Goal: Complete application form

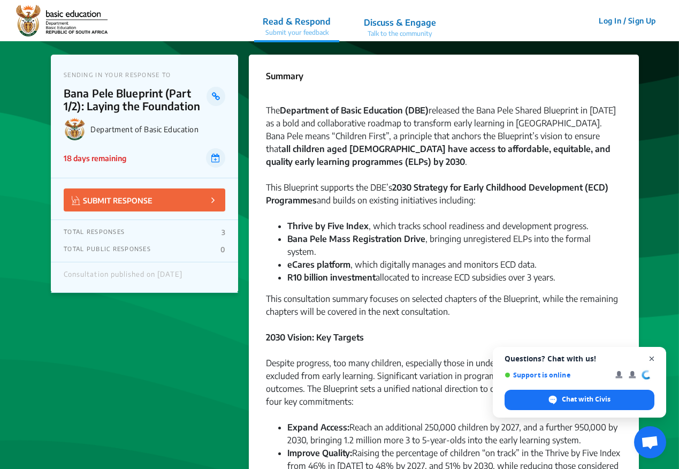
click at [474, 359] on span "Close chat" at bounding box center [652, 358] width 13 height 13
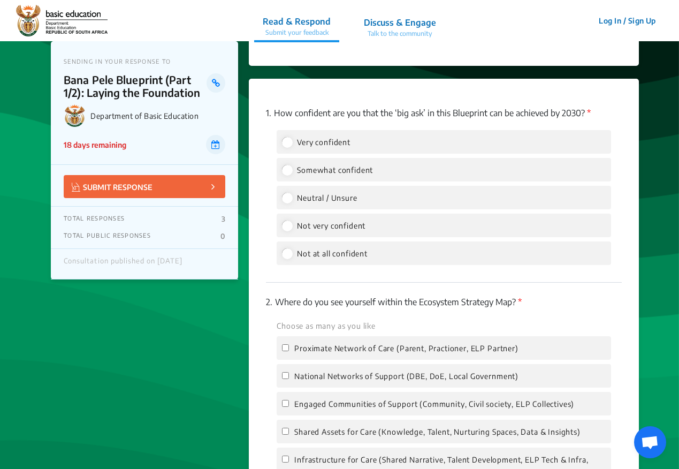
scroll to position [1499, 0]
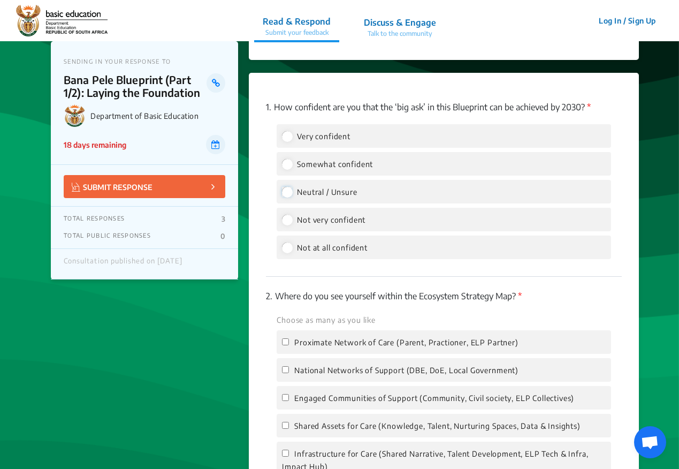
click at [288, 187] on input "Neutral / Unsure" at bounding box center [287, 192] width 10 height 10
radio input "true"
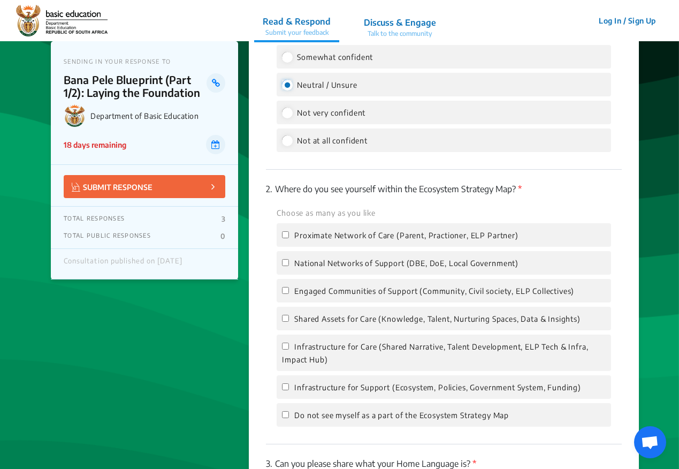
scroll to position [1660, 0]
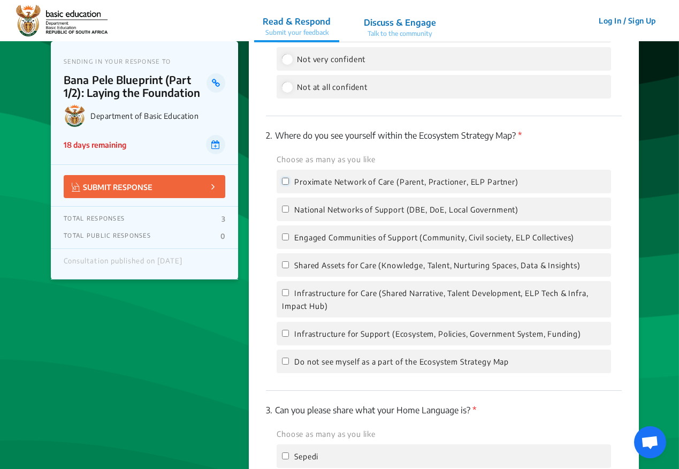
click at [283, 178] on input "Proximate Network of Care (Parent, Practioner, ELP Partner)" at bounding box center [285, 181] width 7 height 7
checkbox input "true"
click at [286, 233] on input "Engaged Communities of Support (Community, Civil society, ELP Collectives)" at bounding box center [285, 236] width 7 height 7
checkbox input "true"
click at [287, 261] on input "Shared Assets for Care (Knowledge, Talent, Nurturing Spaces, Data & Insights)" at bounding box center [285, 264] width 7 height 7
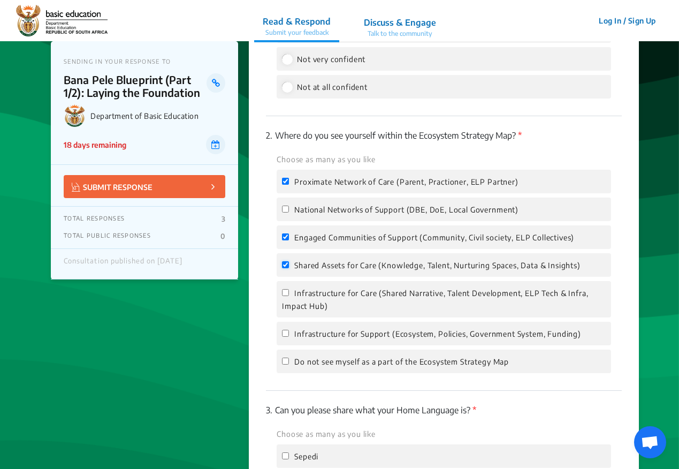
checkbox input "true"
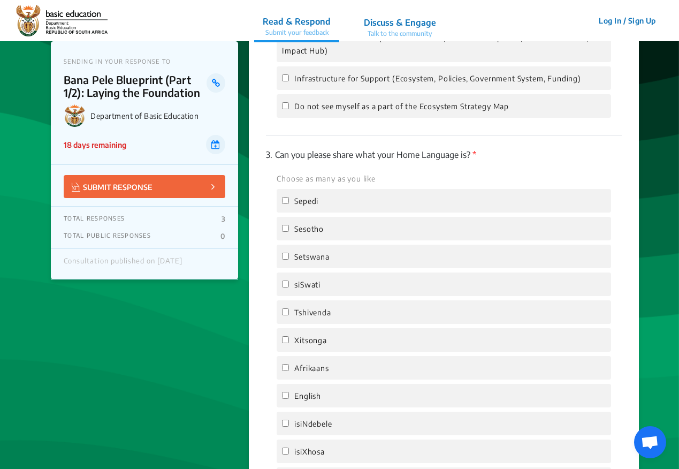
scroll to position [1927, 0]
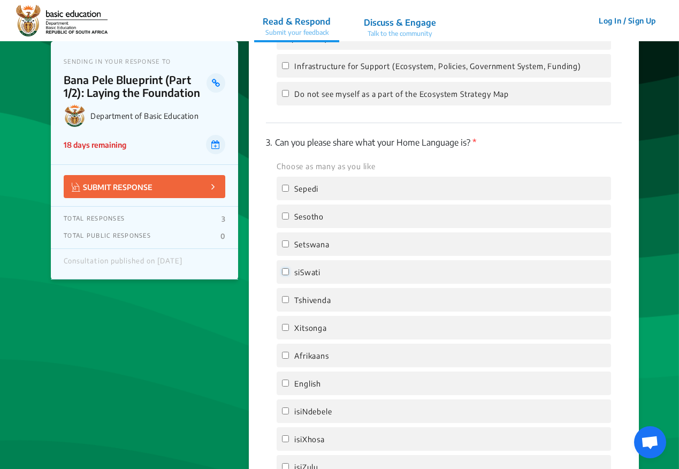
click at [289, 268] on input "siSwati" at bounding box center [285, 271] width 7 height 7
checkbox input "true"
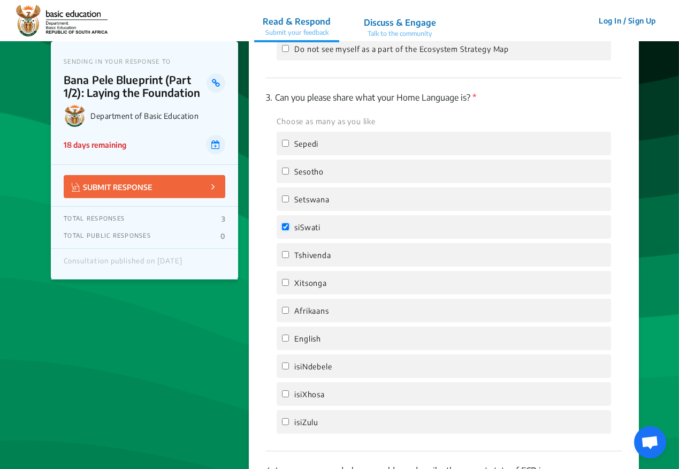
scroll to position [1981, 0]
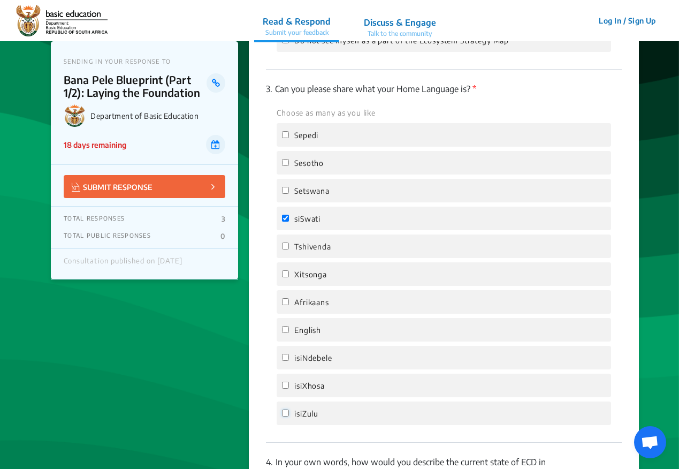
click at [289, 410] on input "isiZulu" at bounding box center [285, 413] width 7 height 7
checkbox input "true"
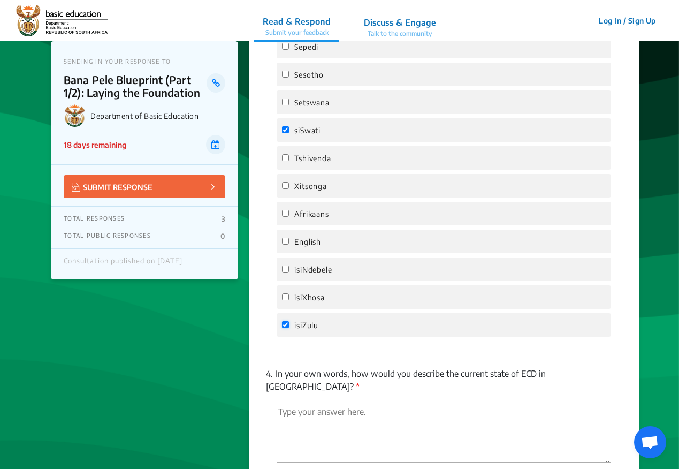
scroll to position [2142, 0]
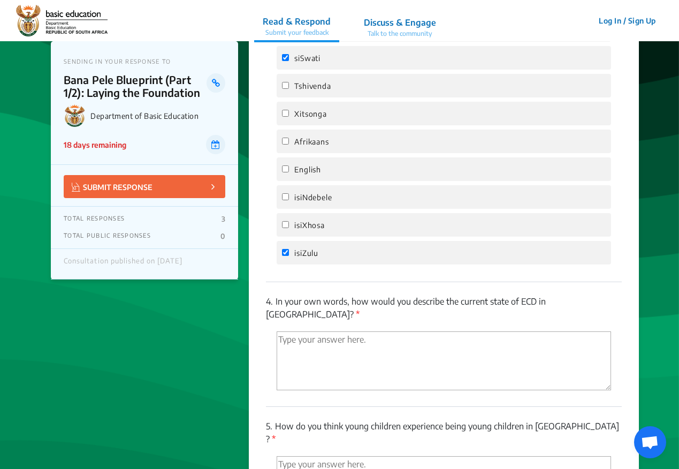
click at [447, 331] on textarea "'Type your answer here.' | translate" at bounding box center [444, 360] width 335 height 59
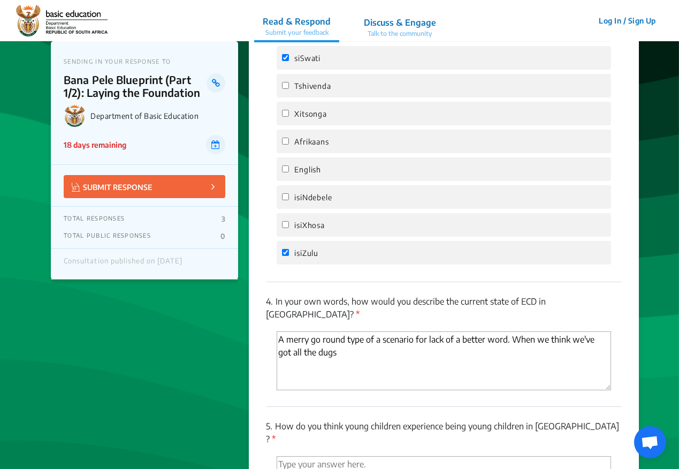
drag, startPoint x: 301, startPoint y: 329, endPoint x: 289, endPoint y: 329, distance: 12.3
click at [289, 331] on textarea "A merry go round type of a scenario for lack of a better word. When we think we…" at bounding box center [444, 360] width 335 height 59
click at [324, 331] on textarea "A merry go round type of a scenario for lack of a better word. When we think we…" at bounding box center [444, 360] width 335 height 59
drag, startPoint x: 430, startPoint y: 330, endPoint x: 461, endPoint y: 339, distance: 31.8
click at [433, 331] on textarea "A merry go round type of a scenario for lack of a better word. When we think we…" at bounding box center [444, 360] width 335 height 59
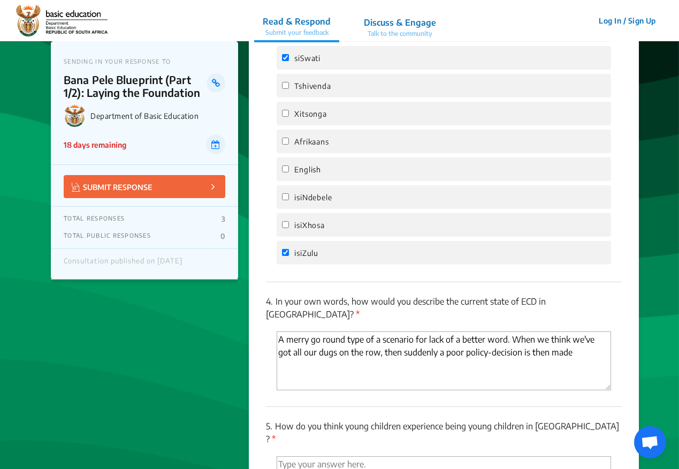
click at [474, 331] on textarea "A merry go round type of a scenario for lack of a better word. When we think we…" at bounding box center [444, 360] width 335 height 59
click at [318, 340] on textarea "A merry go round type of a scenario for lack of a better word. When we think we…" at bounding box center [444, 360] width 335 height 59
click at [347, 342] on textarea "A merry go round type of a scenario for lack of a better word. When we think we…" at bounding box center [444, 360] width 335 height 59
drag, startPoint x: 401, startPoint y: 342, endPoint x: 347, endPoint y: 342, distance: 53.5
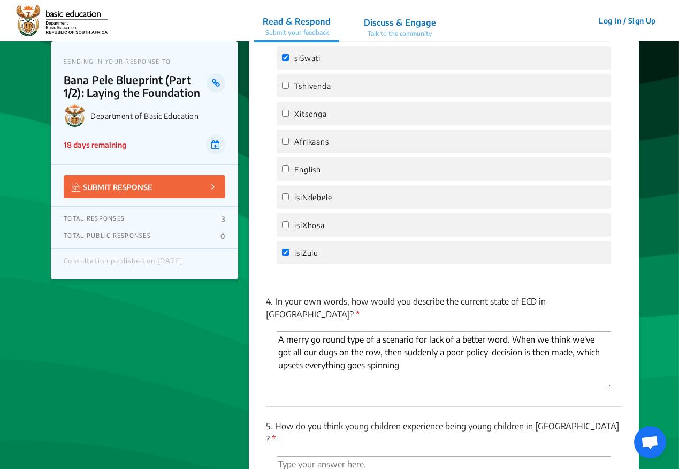
click at [347, 342] on textarea "A merry go round type of a scenario for lack of a better word. When we think we…" at bounding box center [444, 360] width 335 height 59
paste textarea "goes on a spinning cast"
drag, startPoint x: 418, startPoint y: 340, endPoint x: 400, endPoint y: 339, distance: 17.2
click at [400, 339] on textarea "A merry go round type of a scenario for lack of a better word. When we think we…" at bounding box center [444, 360] width 335 height 59
click at [405, 340] on textarea "A merry go round type of a scenario for lack of a better word. When we think we…" at bounding box center [444, 360] width 335 height 59
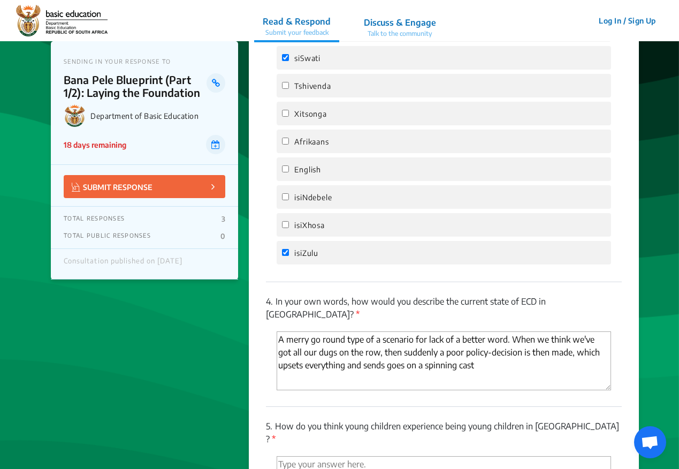
drag, startPoint x: 405, startPoint y: 341, endPoint x: 388, endPoint y: 339, distance: 17.2
click at [388, 339] on textarea "A merry go round type of a scenario for lack of a better word. When we think we…" at bounding box center [444, 360] width 335 height 59
click at [474, 341] on textarea "A merry go round type of a scenario for lack of a better word. When we think we…" at bounding box center [444, 360] width 335 height 59
drag, startPoint x: 316, startPoint y: 329, endPoint x: 343, endPoint y: 292, distance: 46.1
click at [317, 331] on textarea "A merry go round type of a scenario for lack of a better word. When we think we…" at bounding box center [444, 360] width 335 height 59
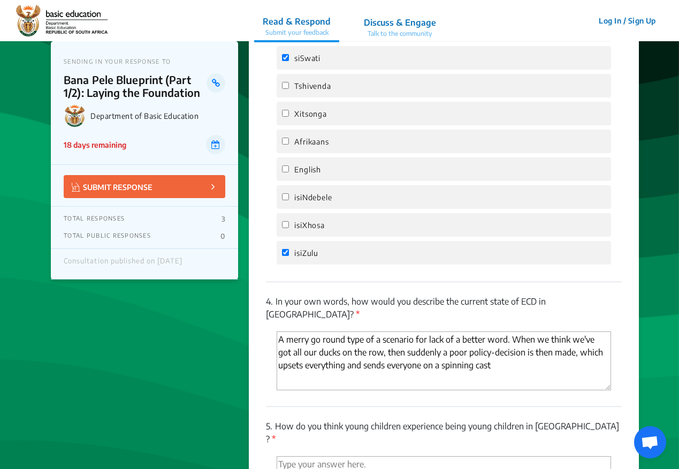
click at [474, 345] on textarea "A merry go round type of a scenario for lack of a better word. When we think we…" at bounding box center [444, 360] width 335 height 59
drag, startPoint x: 292, startPoint y: 354, endPoint x: 279, endPoint y: 351, distance: 13.6
click at [279, 351] on textarea "A merry go round type of a scenario for lack of a better word. When we think we…" at bounding box center [444, 360] width 335 height 59
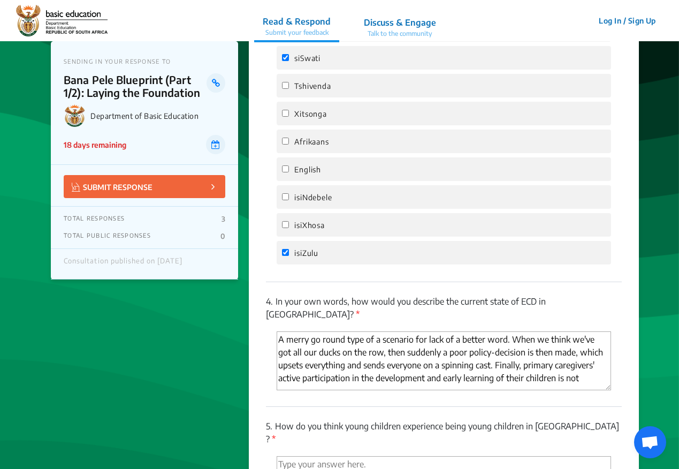
drag, startPoint x: 584, startPoint y: 355, endPoint x: 597, endPoint y: 355, distance: 13.4
click at [474, 354] on textarea "A merry go round type of a scenario for lack of a better word. When we think we…" at bounding box center [444, 360] width 335 height 59
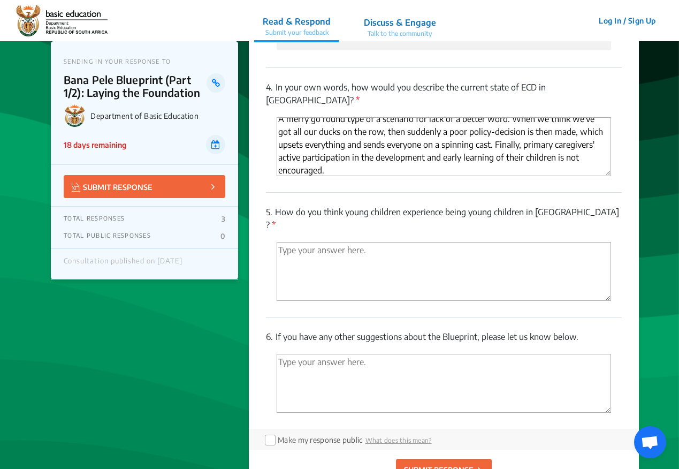
scroll to position [2409, 0]
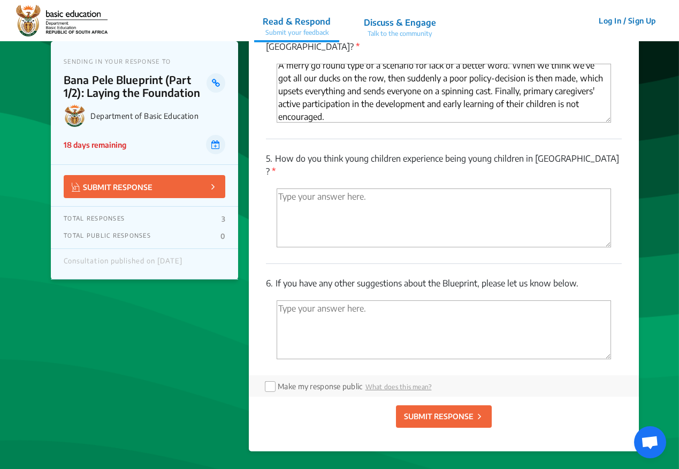
type textarea "A merry go round type of a scenario for lack of a better word. When we think we…"
click at [322, 188] on textarea "'Type your answer here.' | translate" at bounding box center [444, 217] width 335 height 59
drag, startPoint x: 516, startPoint y: 161, endPoint x: 450, endPoint y: 163, distance: 65.3
click at [450, 188] on textarea "The ecosystem is not rich enough in ensuring that this happens" at bounding box center [444, 217] width 335 height 59
click at [474, 188] on textarea "The ecosystem is not rich enough in ensuring that this happens" at bounding box center [444, 217] width 335 height 59
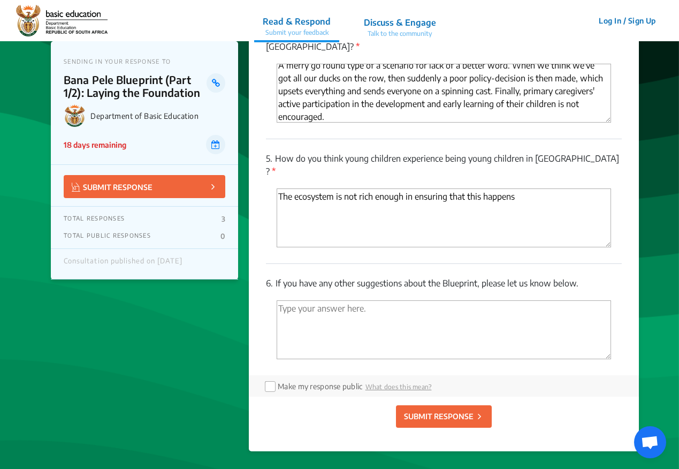
drag, startPoint x: 515, startPoint y: 160, endPoint x: 469, endPoint y: 162, distance: 45.5
click at [469, 188] on textarea "The ecosystem is not rich enough in ensuring that this happens" at bounding box center [444, 217] width 335 height 59
drag, startPoint x: 447, startPoint y: 134, endPoint x: 405, endPoint y: 133, distance: 42.3
click at [405, 152] on p "5. How do you think young children experience being young children in [GEOGRAPH…" at bounding box center [444, 165] width 356 height 26
copy p "experience"
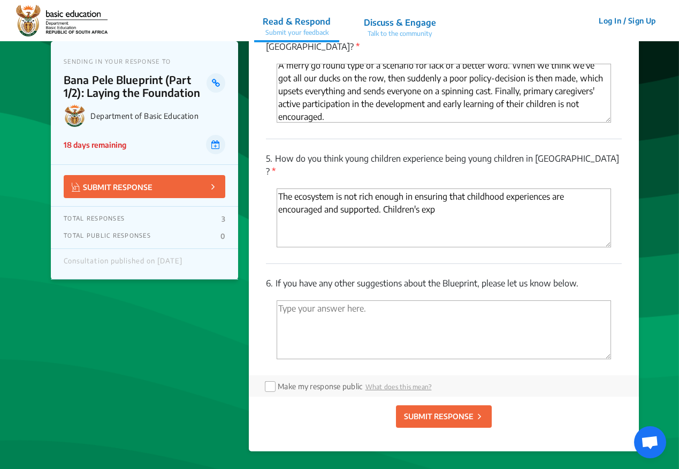
drag, startPoint x: 434, startPoint y: 172, endPoint x: 423, endPoint y: 170, distance: 11.4
click at [423, 188] on textarea "The ecosystem is not rich enough in ensuring that childhood experiences are enc…" at bounding box center [444, 217] width 335 height 59
paste textarea "erience"
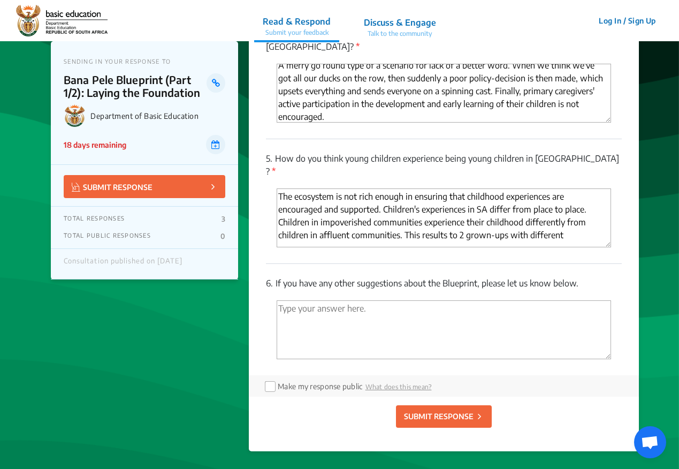
drag, startPoint x: 559, startPoint y: 199, endPoint x: 559, endPoint y: 177, distance: 22.0
click at [474, 196] on textarea "The ecosystem is not rich enough in ensuring that childhood experiences are enc…" at bounding box center [444, 217] width 335 height 59
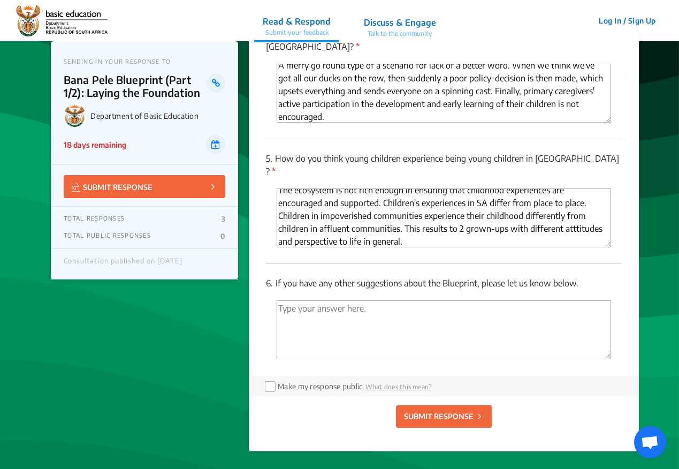
type textarea "The ecosystem is not rich enough in ensuring that childhood experiences are enc…"
click at [384, 300] on textarea "'Type your answer here.' | translate" at bounding box center [444, 329] width 335 height 59
paste textarea "synchronously"
type textarea "Systems within the ecosystem need to move synchronously and in a more stable ma…"
type textarea "The ecosystem is not rich enough in ensuring that childhood experiences are enc…"
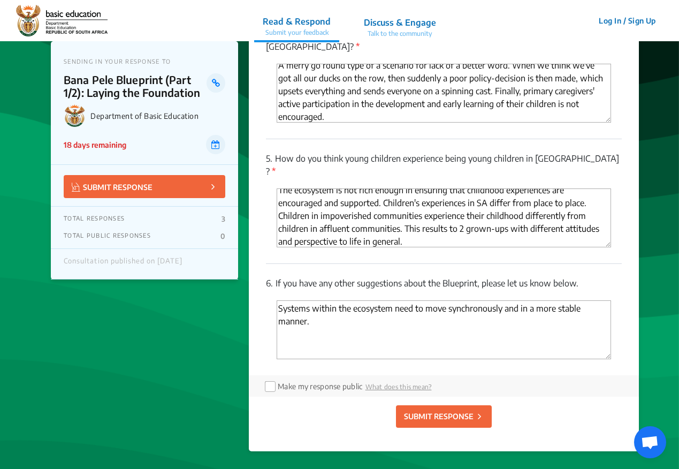
click at [315, 300] on textarea "Systems within the ecosystem need to move synchronously and in a more stable ma…" at bounding box center [444, 329] width 335 height 59
click at [383, 300] on textarea "Systems within the ecosystem need to move synchronously and in a more stable ma…" at bounding box center [444, 329] width 335 height 59
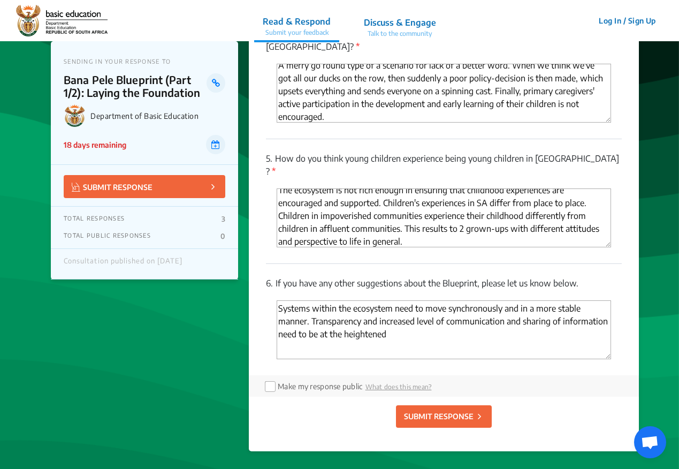
click at [396, 300] on textarea "Systems within the ecosystem need to move synchronously and in a more stable ma…" at bounding box center [444, 329] width 335 height 59
type textarea "Systems within the ecosystem need to move synchronously and in a more stable ma…"
click at [269, 381] on input "checkbox" at bounding box center [269, 385] width 9 height 9
checkbox input "true"
click at [416, 300] on textarea "Systems within the ecosystem need to move synchronously and in a more stable ma…" at bounding box center [444, 329] width 335 height 59
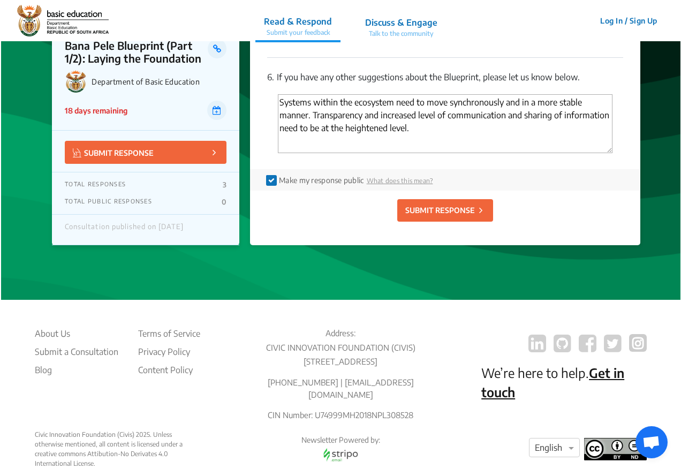
scroll to position [2616, 0]
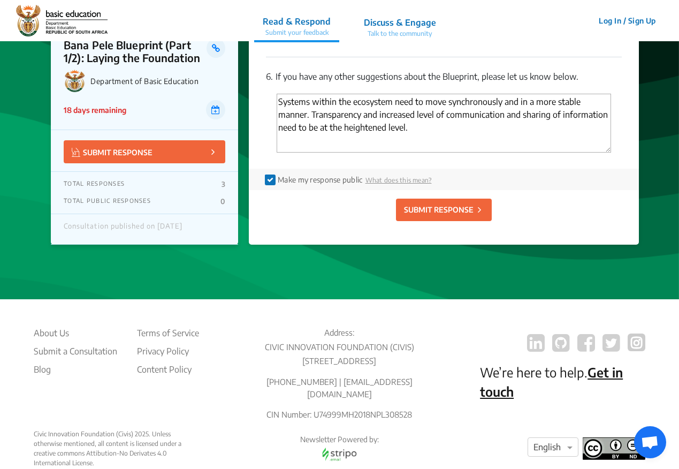
type textarea "Systems within the ecosystem need to move synchronously and in a more stable ma…"
click at [443, 204] on p "SUBMIT RESPONSE" at bounding box center [439, 209] width 70 height 11
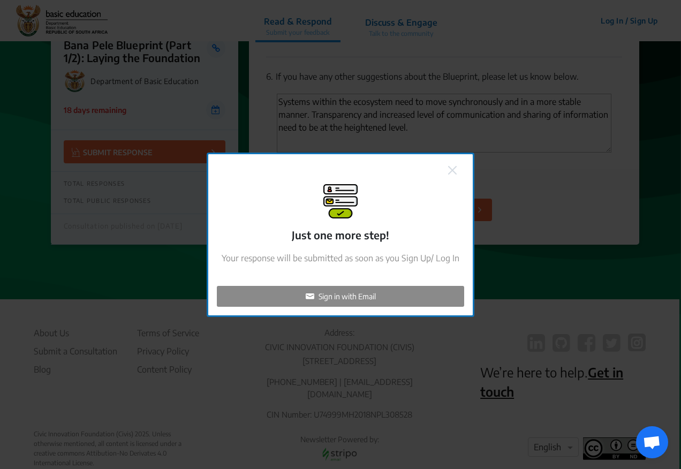
checkbox input "false"
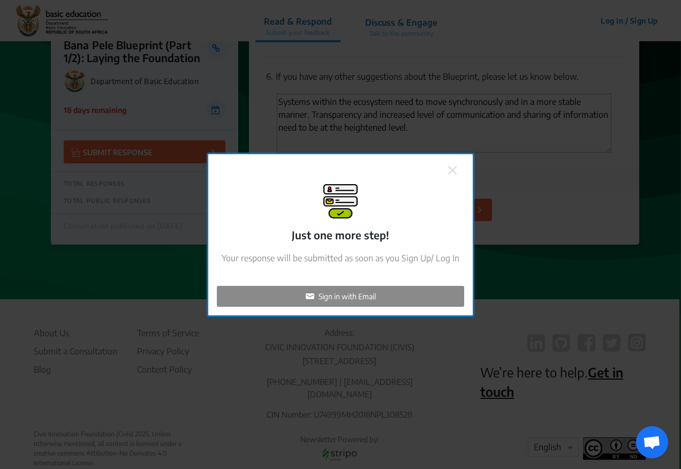
click at [362, 298] on p "Sign in with Email" at bounding box center [347, 296] width 57 height 11
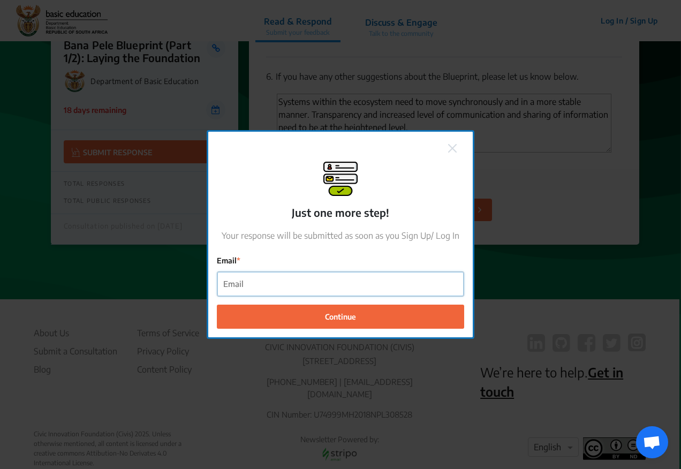
click at [357, 285] on input "Email" at bounding box center [340, 284] width 246 height 24
type input "[EMAIL_ADDRESS][DOMAIN_NAME]"
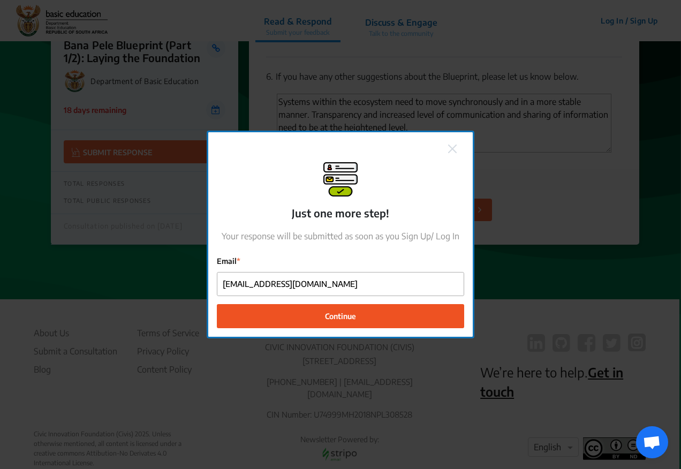
click at [348, 320] on span "Continue" at bounding box center [340, 316] width 31 height 11
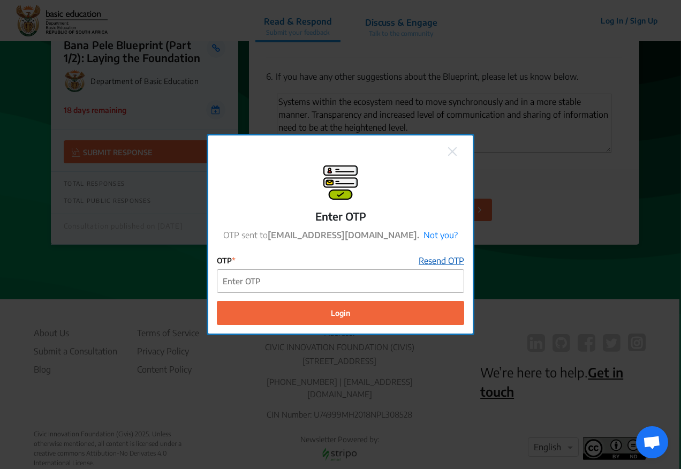
click at [441, 258] on link "Resend OTP" at bounding box center [442, 260] width 46 height 13
